Goal: Task Accomplishment & Management: Use online tool/utility

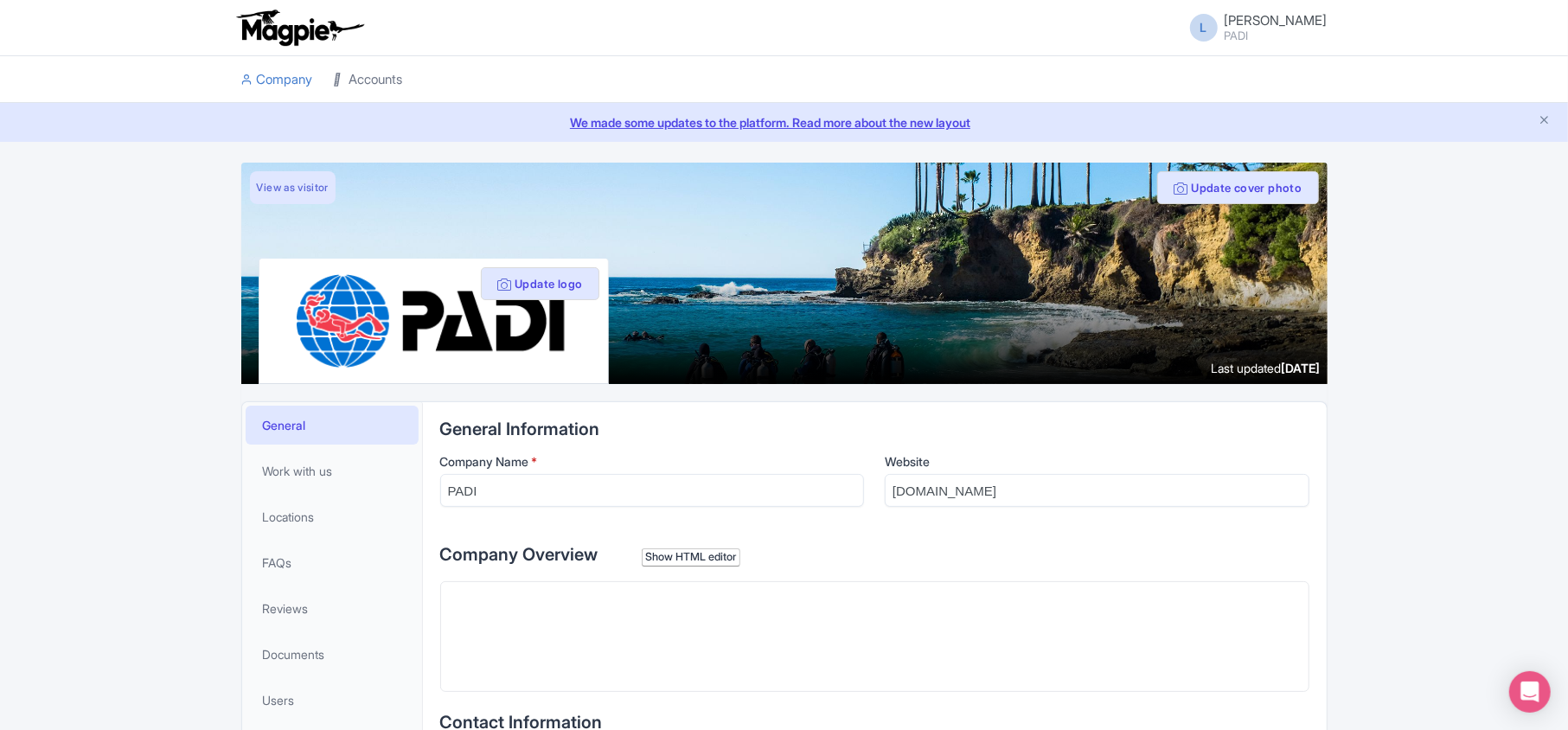
click at [377, 82] on link "Accounts" at bounding box center [368, 80] width 69 height 48
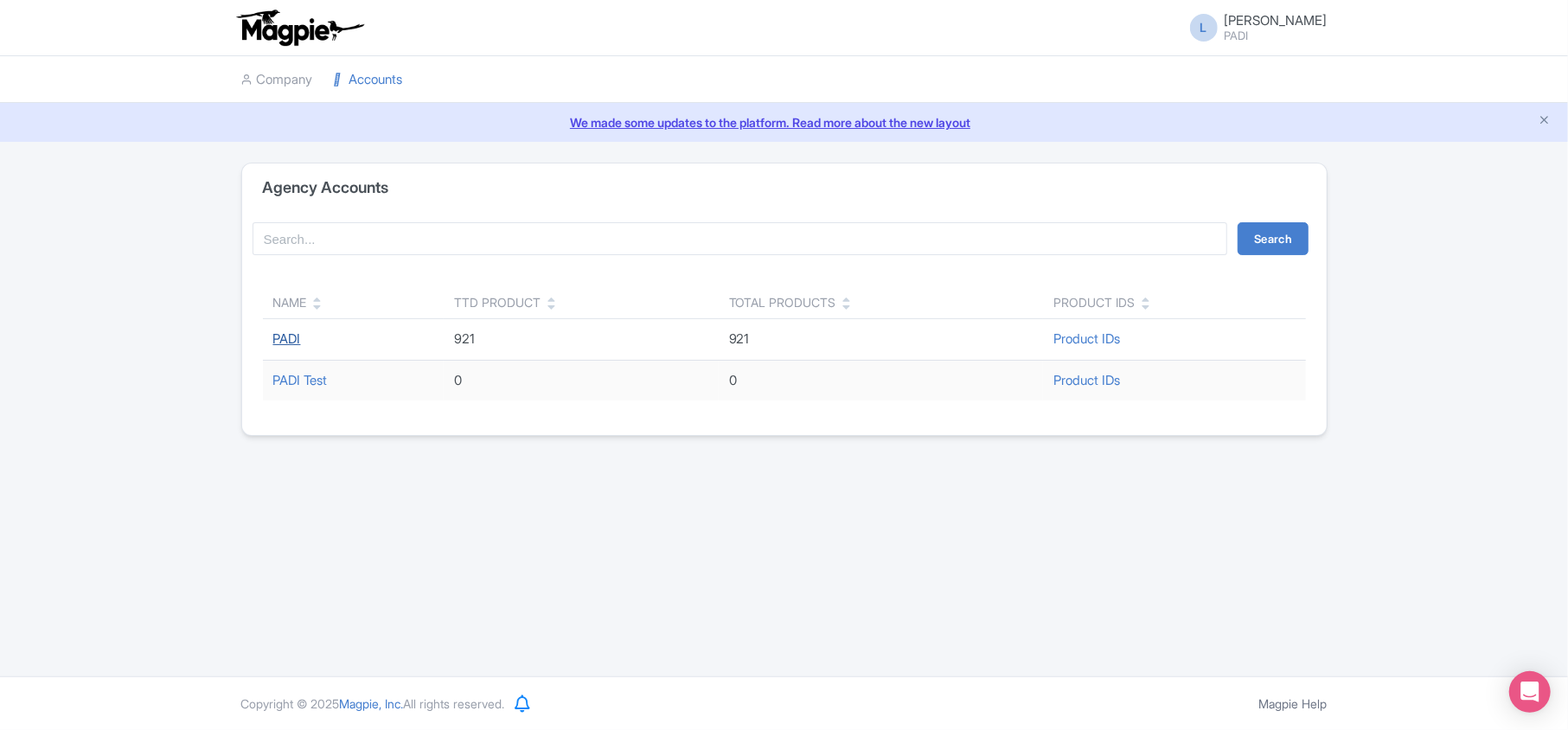
click at [299, 335] on link "PADI" at bounding box center [288, 339] width 28 height 17
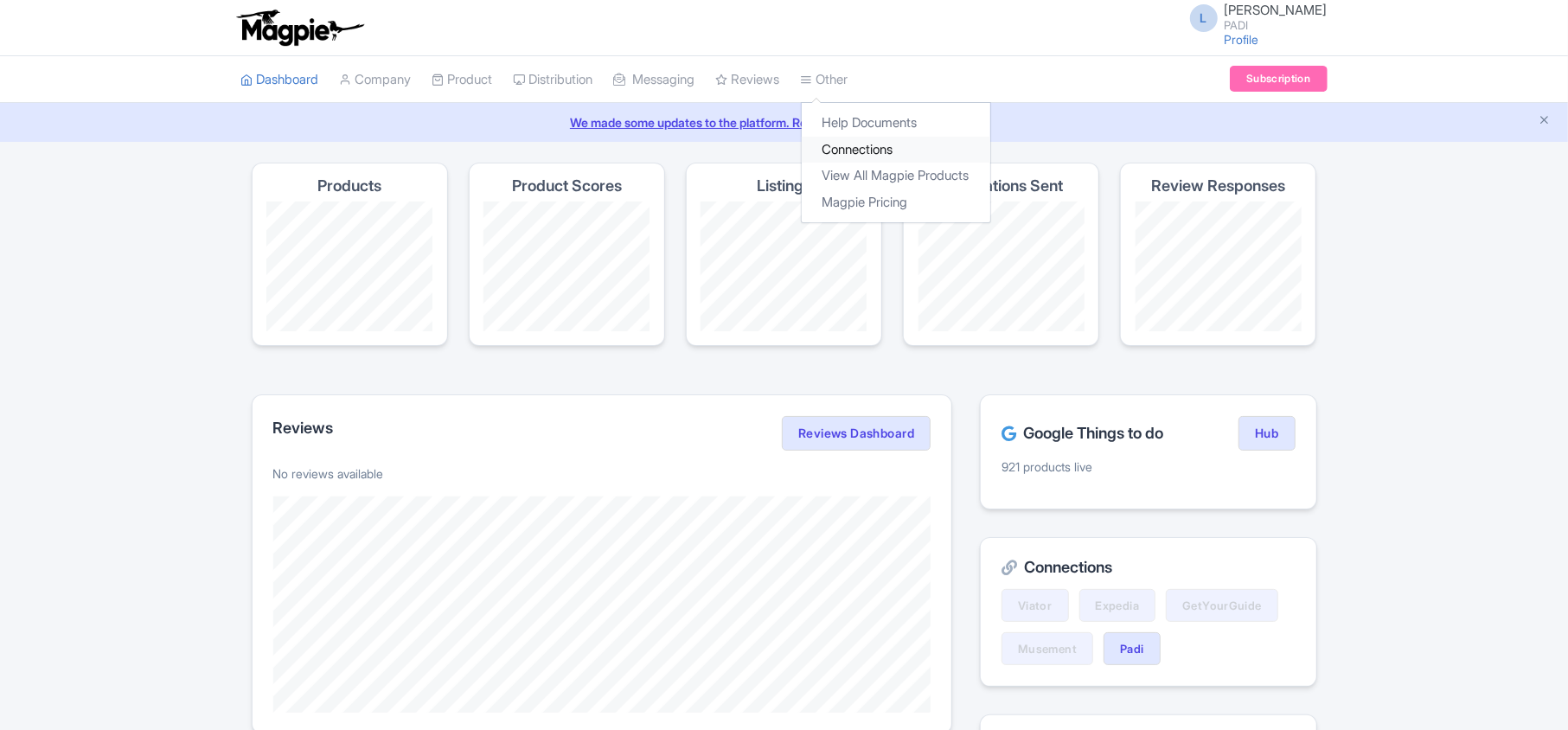
click at [893, 154] on link "Connections" at bounding box center [895, 150] width 188 height 27
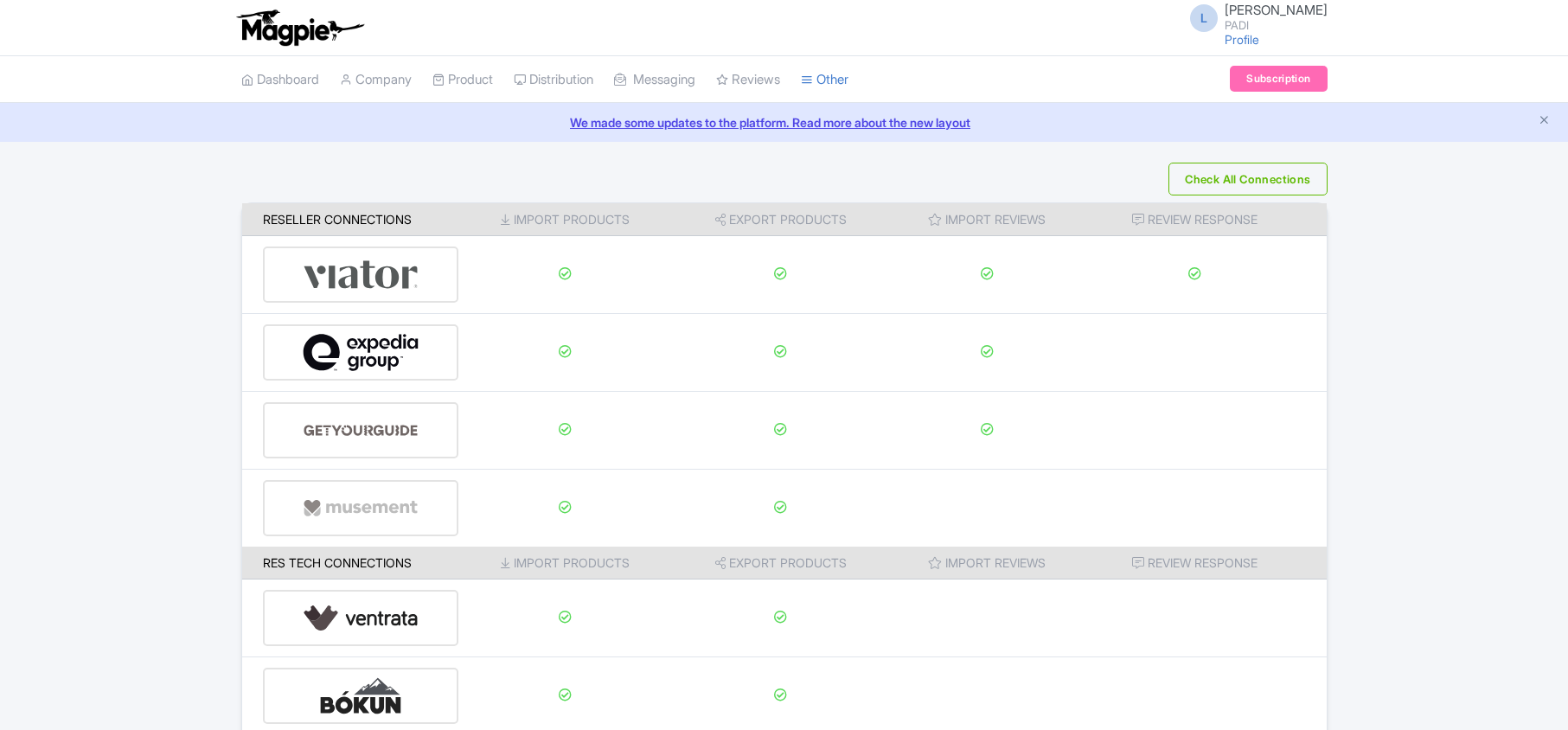
scroll to position [272, 0]
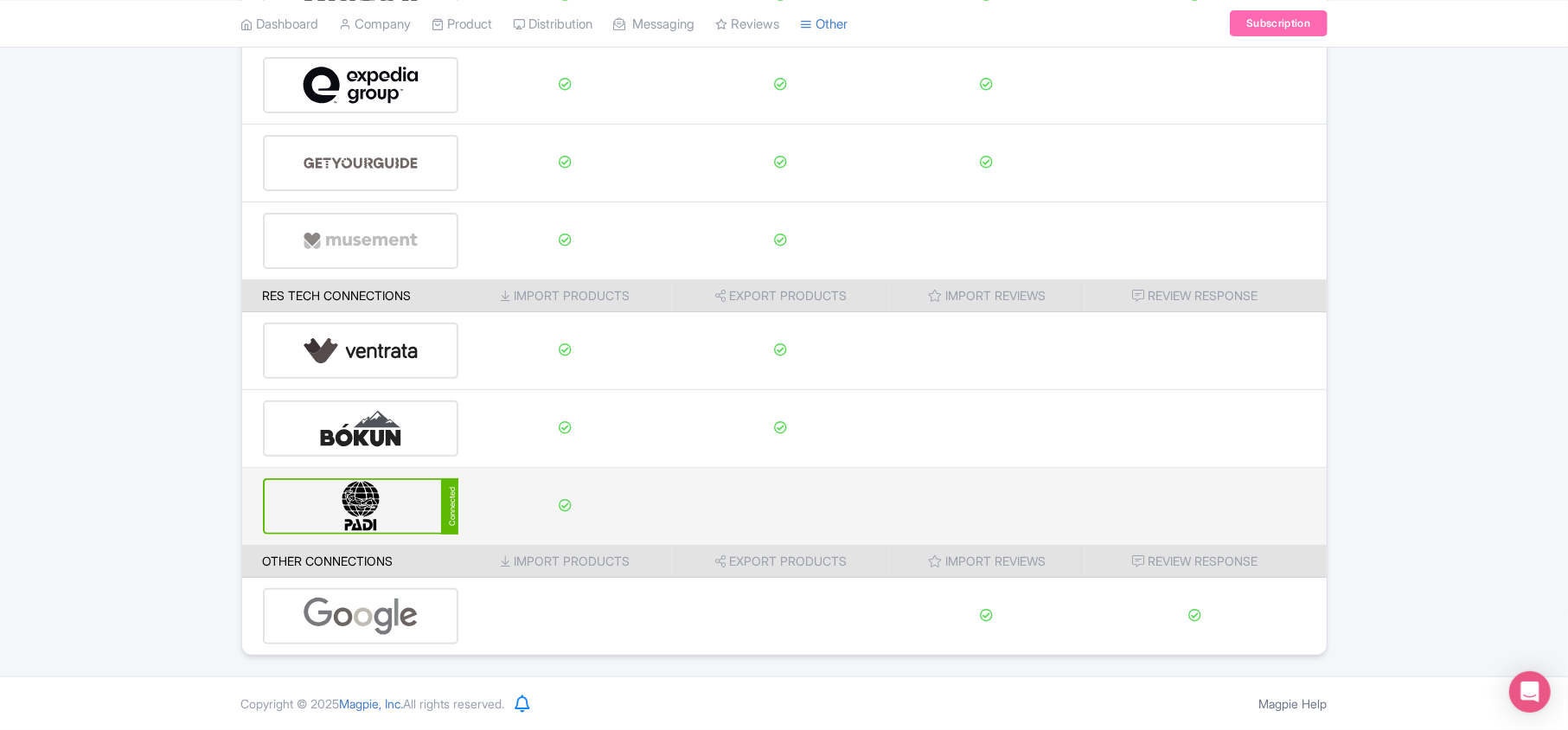
click at [370, 516] on img at bounding box center [361, 507] width 117 height 52
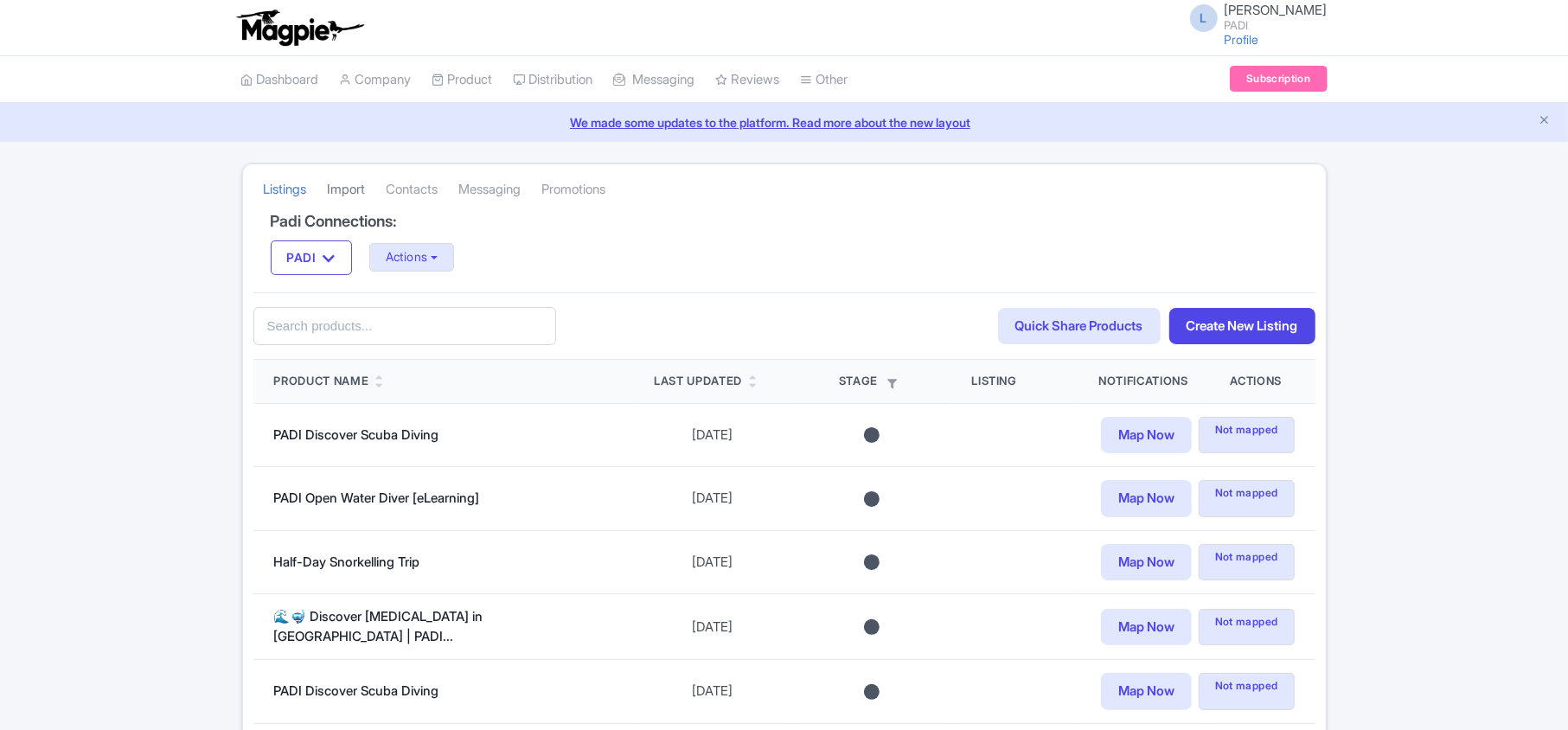
click at [354, 180] on link "Import" at bounding box center [347, 189] width 38 height 48
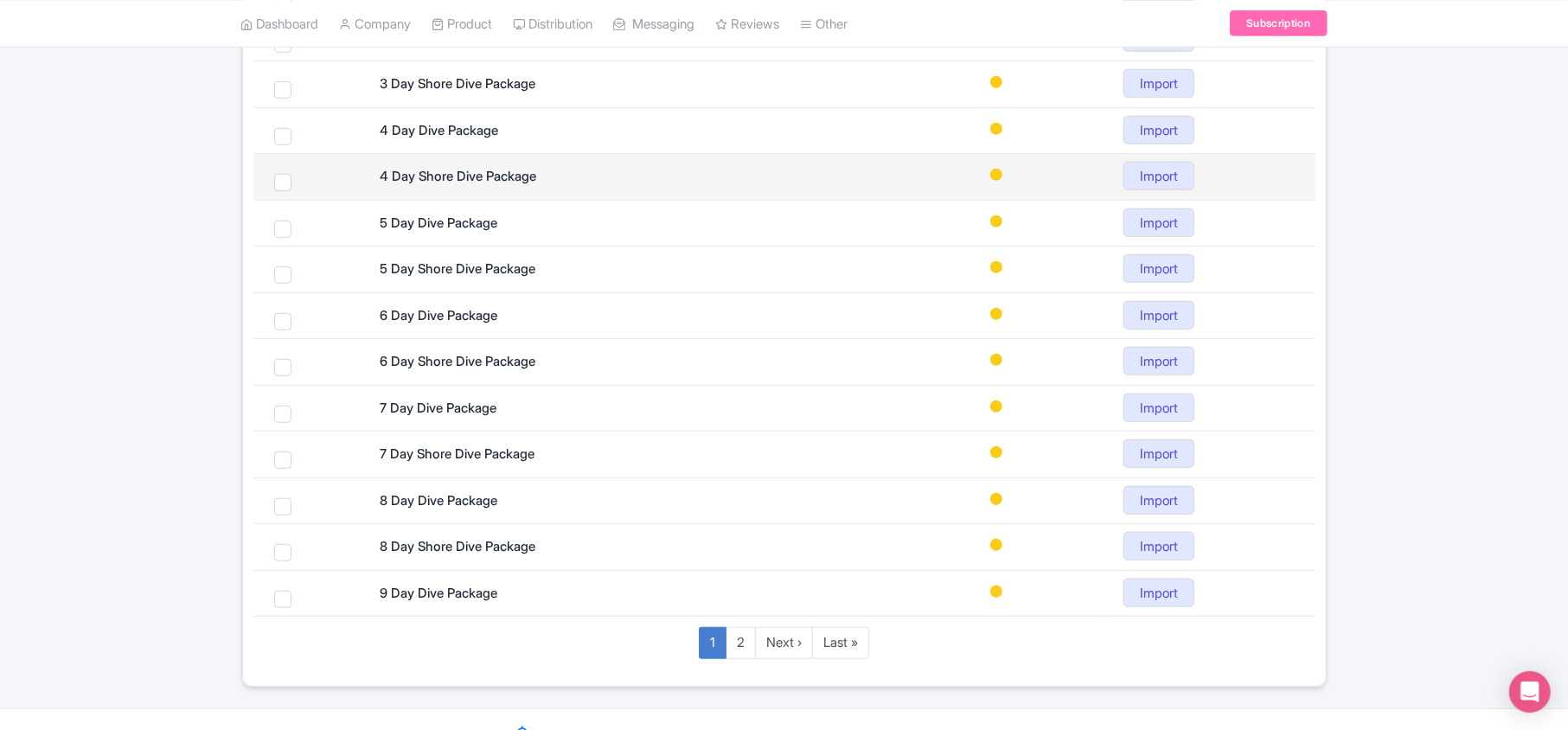
scroll to position [749, 0]
